Goal: Browse casually: Explore the website without a specific task or goal

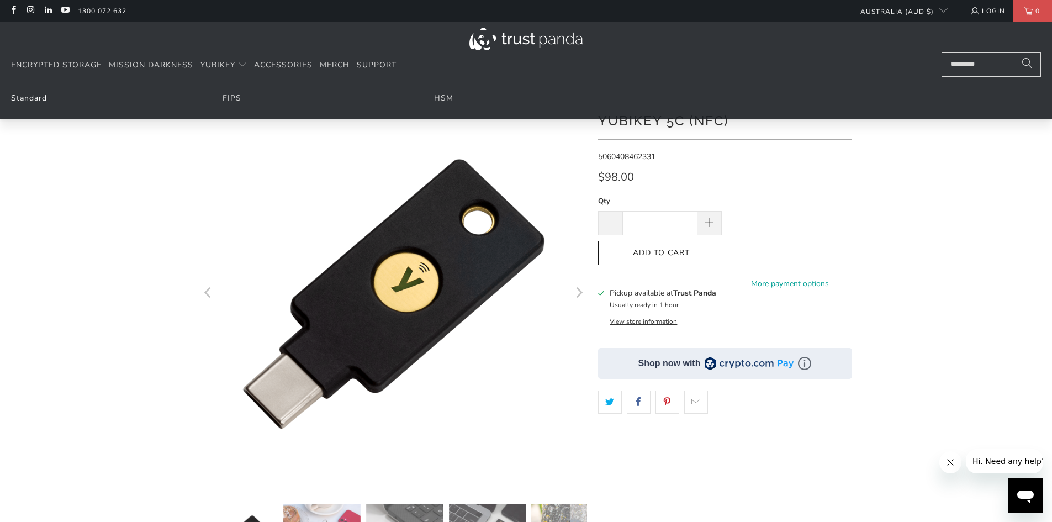
click at [23, 101] on link "Standard" at bounding box center [29, 98] width 36 height 10
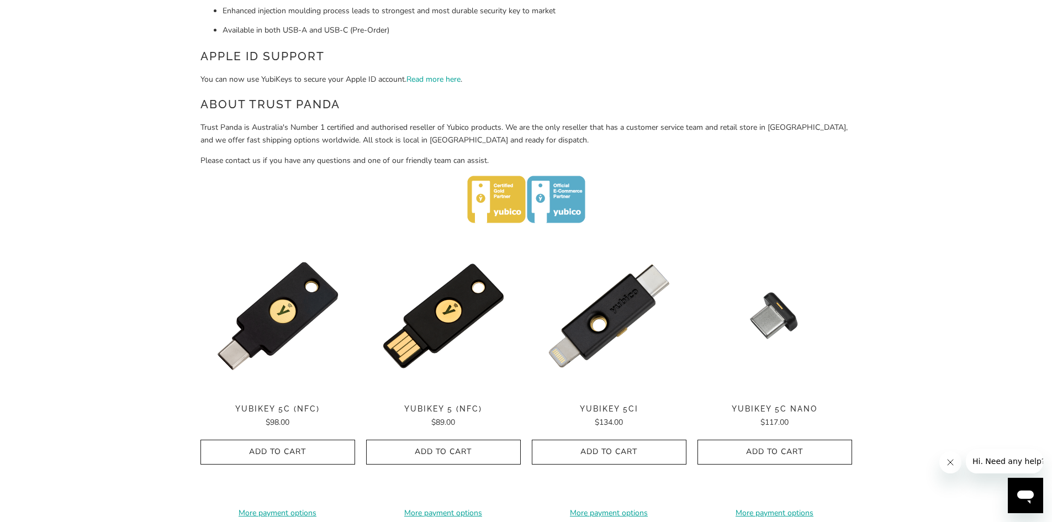
scroll to position [397, 0]
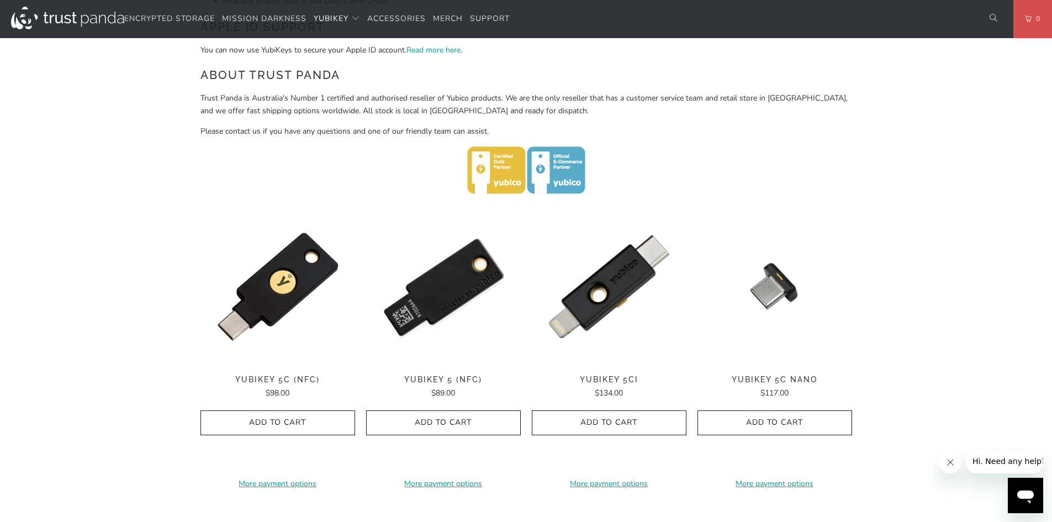
click at [445, 293] on img at bounding box center [443, 286] width 155 height 155
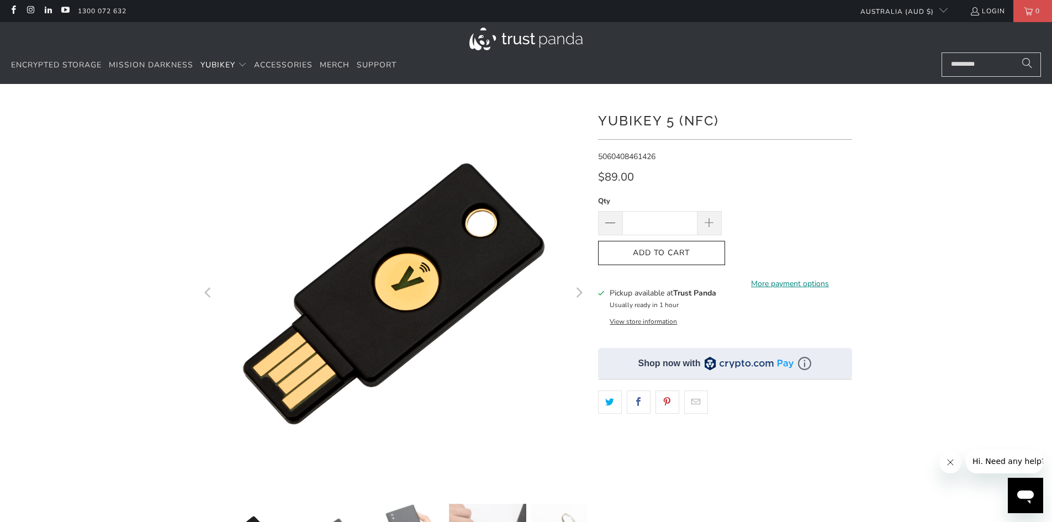
click at [779, 279] on link "More payment options" at bounding box center [791, 284] width 124 height 12
click at [377, 70] on link "Support" at bounding box center [377, 65] width 40 height 26
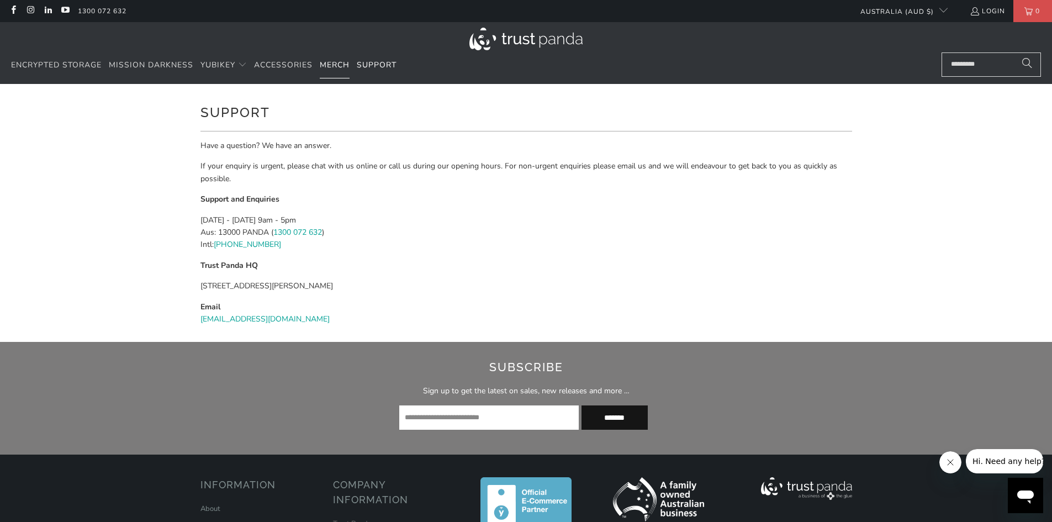
click at [328, 65] on span "Merch" at bounding box center [335, 65] width 30 height 10
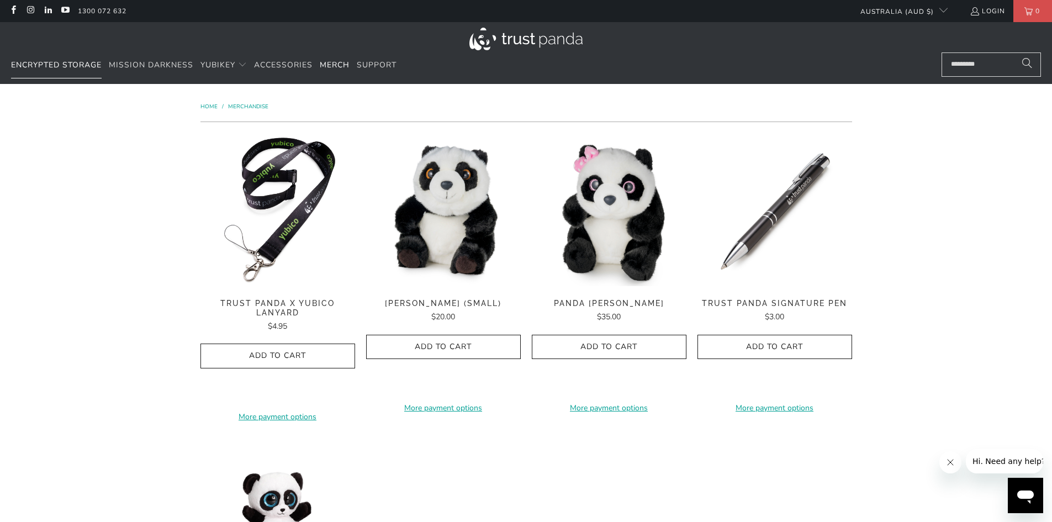
click at [30, 65] on span "Encrypted Storage" at bounding box center [56, 65] width 91 height 10
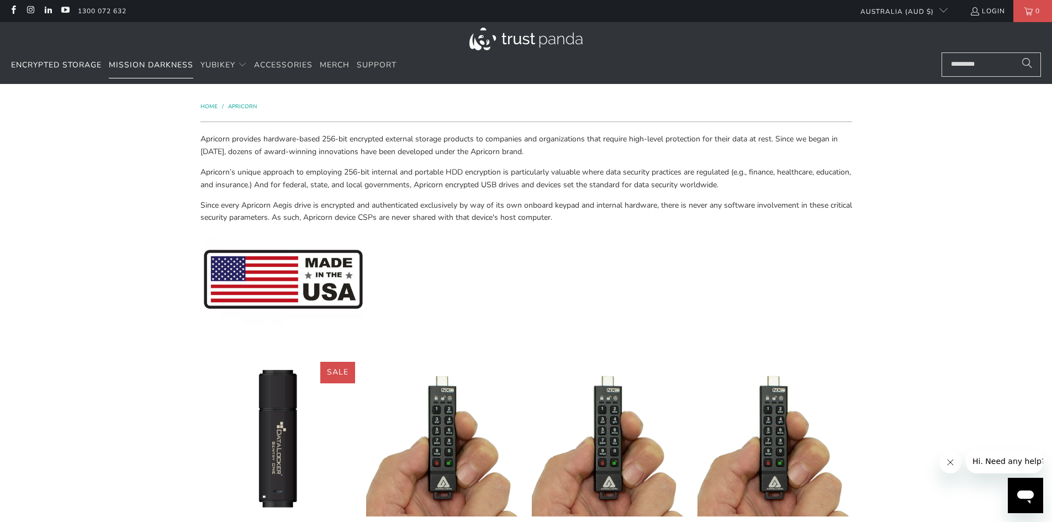
click at [157, 61] on span "Mission Darkness" at bounding box center [151, 65] width 85 height 10
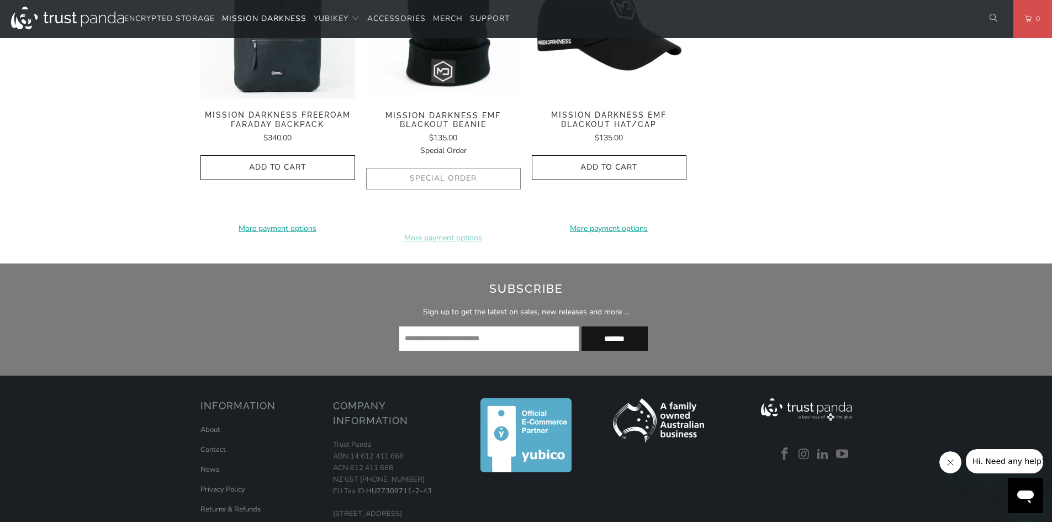
scroll to position [1990, 0]
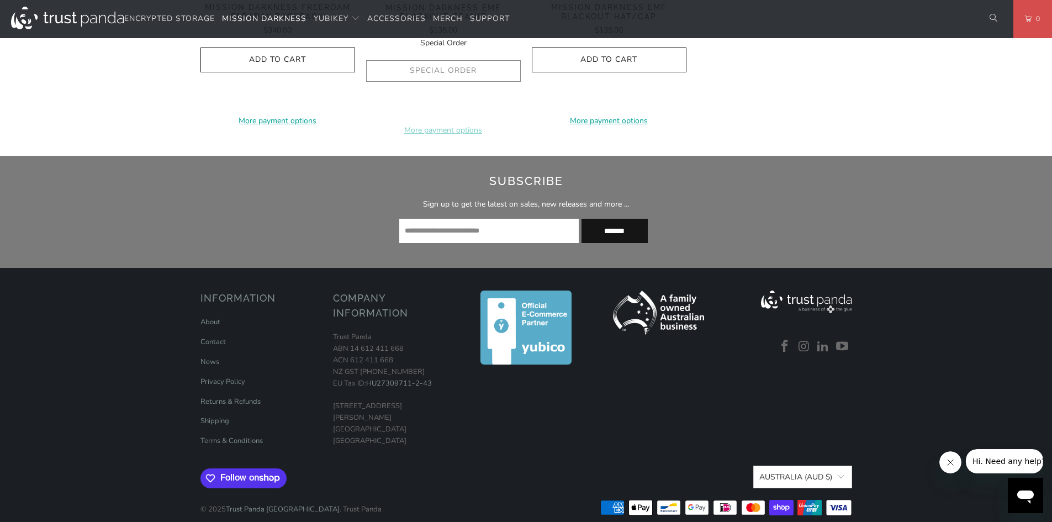
drag, startPoint x: 2065, startPoint y: 560, endPoint x: 1030, endPoint y: 482, distance: 1038.7
click at [212, 317] on link "About" at bounding box center [211, 322] width 20 height 10
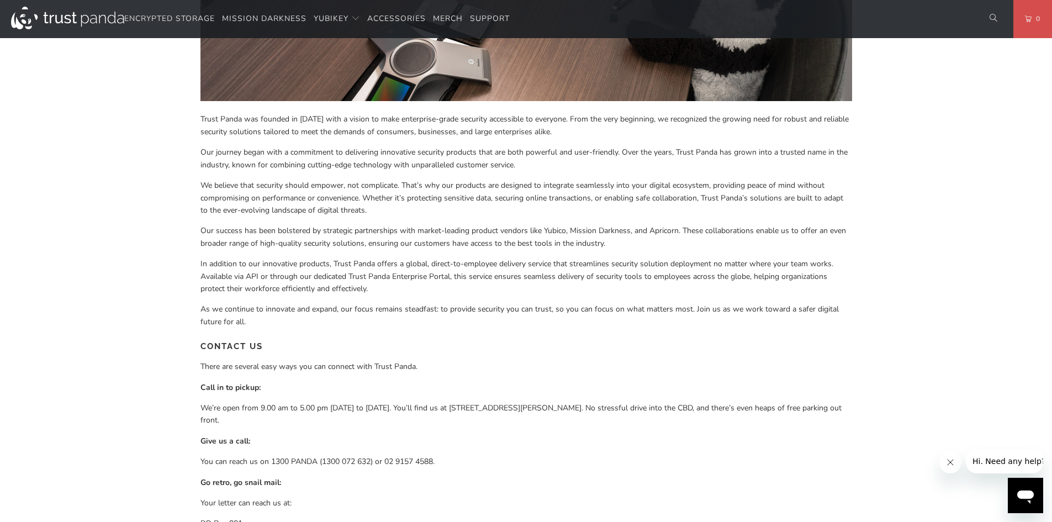
scroll to position [491, 0]
